Goal: Find specific page/section: Find specific page/section

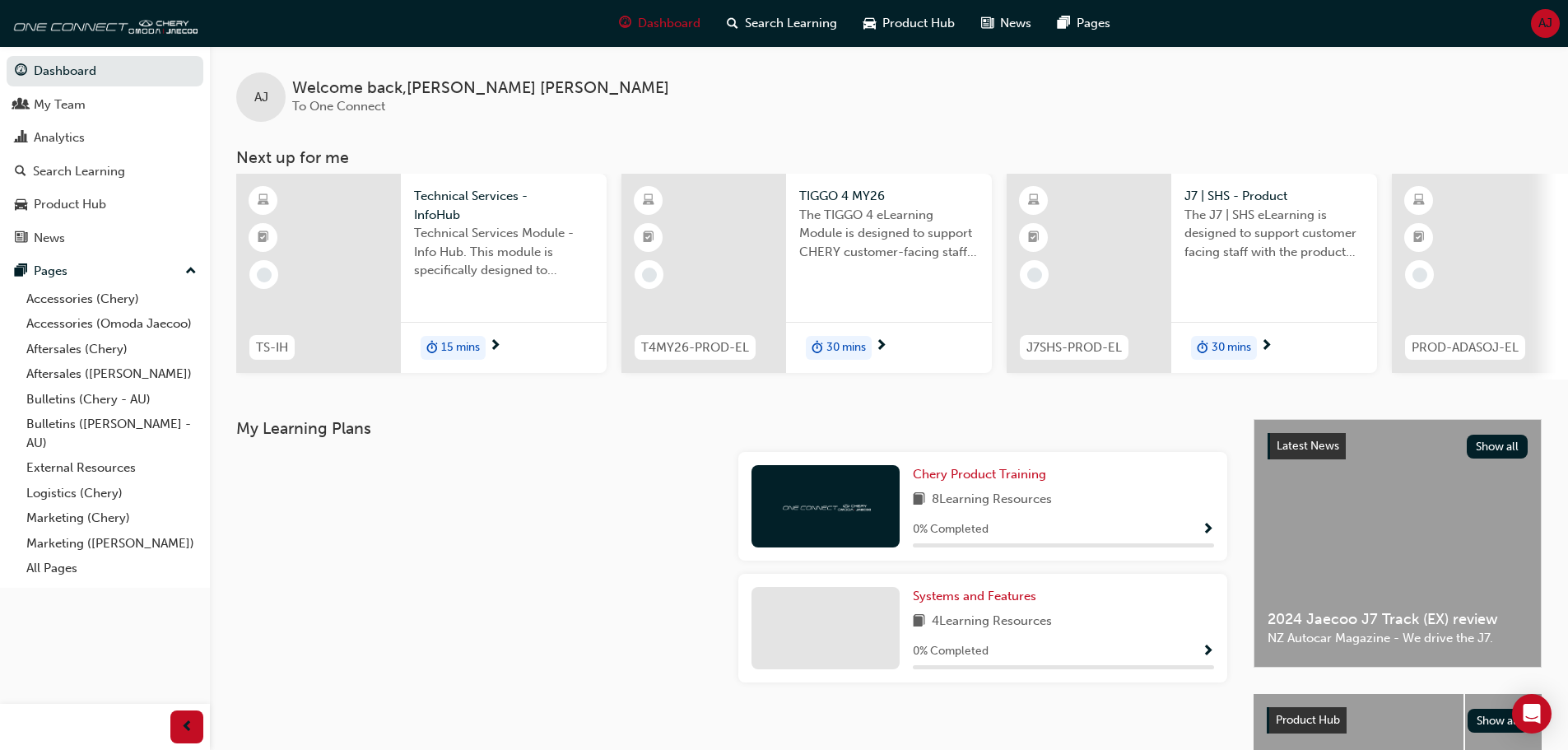
click at [526, 496] on div at bounding box center [480, 513] width 502 height 122
click at [469, 525] on div at bounding box center [480, 513] width 502 height 122
click at [78, 303] on link "Accessories (Chery)" at bounding box center [111, 300] width 183 height 26
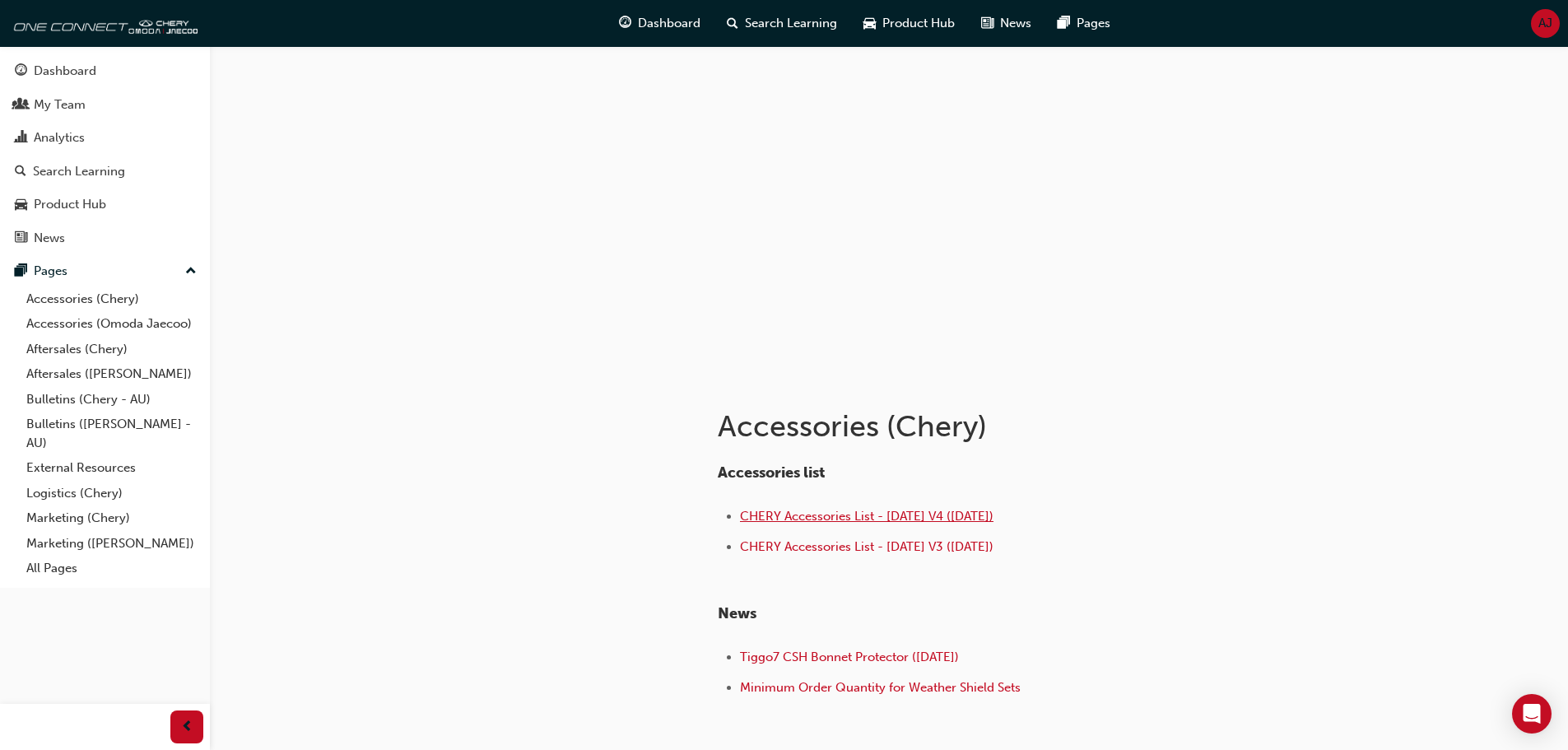
click at [850, 511] on span "CHERY Accessories List - [DATE] V4 ([DATE])" at bounding box center [867, 515] width 253 height 15
